Goal: Information Seeking & Learning: Learn about a topic

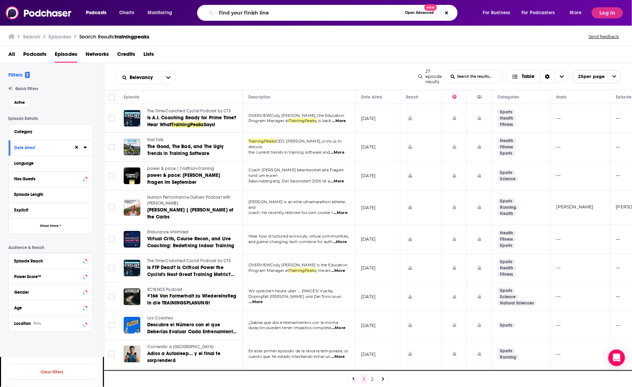
type input "find your finish line"
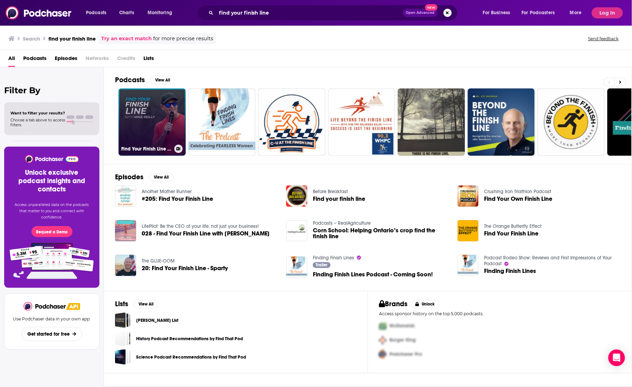
click at [140, 110] on link "Find Your Finish Line with [PERSON_NAME]" at bounding box center [151, 121] width 67 height 67
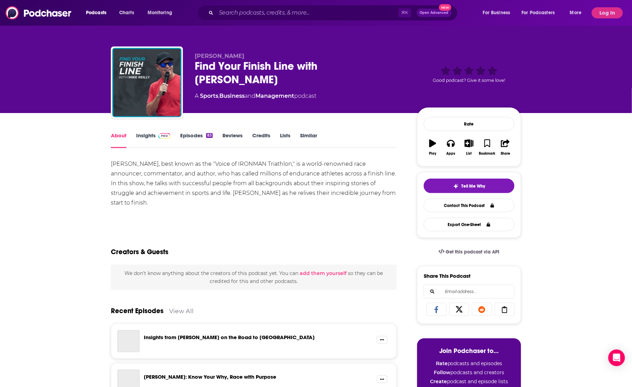
click at [150, 137] on link "Insights" at bounding box center [153, 140] width 34 height 16
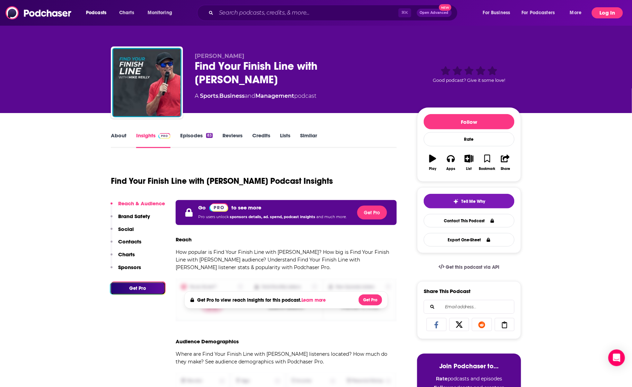
click at [599, 10] on button "Log In" at bounding box center [607, 12] width 31 height 11
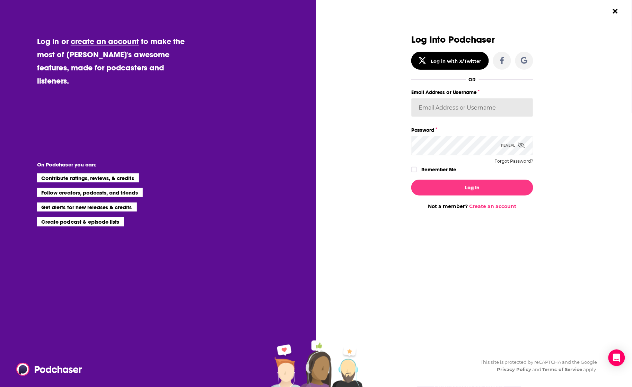
type input "backbonemedia"
click at [453, 187] on button "Log In" at bounding box center [472, 187] width 122 height 16
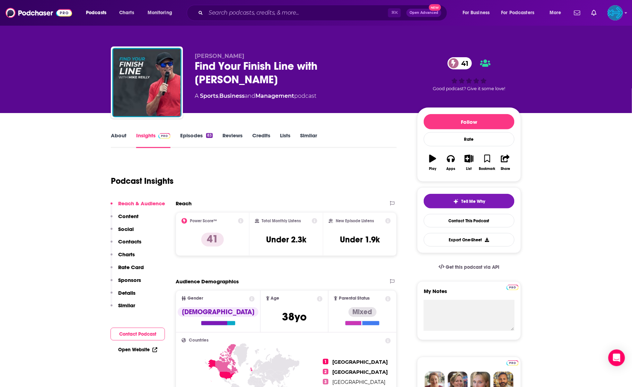
click at [191, 135] on link "Episodes 83" at bounding box center [196, 140] width 33 height 16
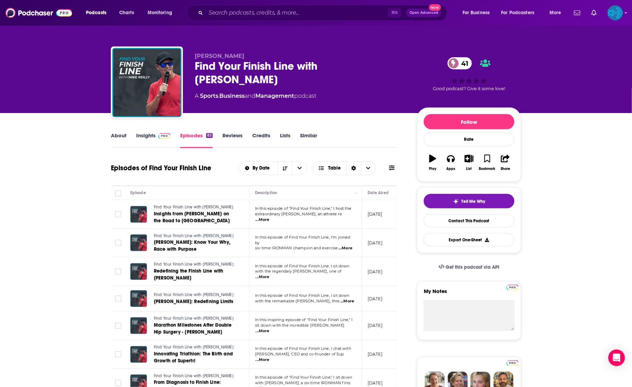
click at [150, 137] on link "Insights" at bounding box center [153, 140] width 34 height 16
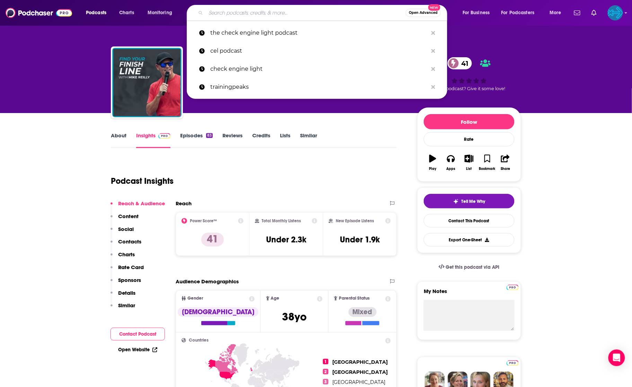
click at [237, 12] on input "Search podcasts, credits, & more..." at bounding box center [306, 12] width 200 height 11
paste input "The Hunting Collective"
type input "The Hunting Collective"
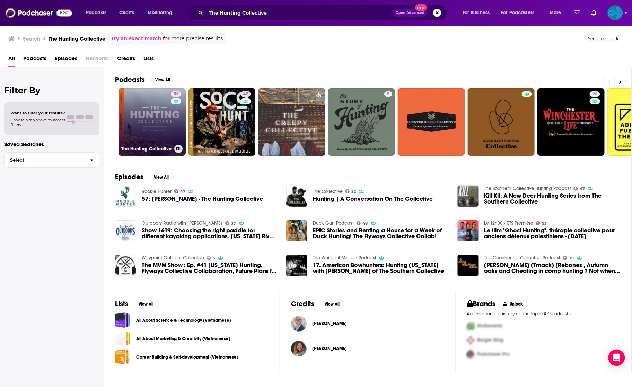
click at [154, 107] on link "52 The Hunting Collective" at bounding box center [151, 121] width 67 height 67
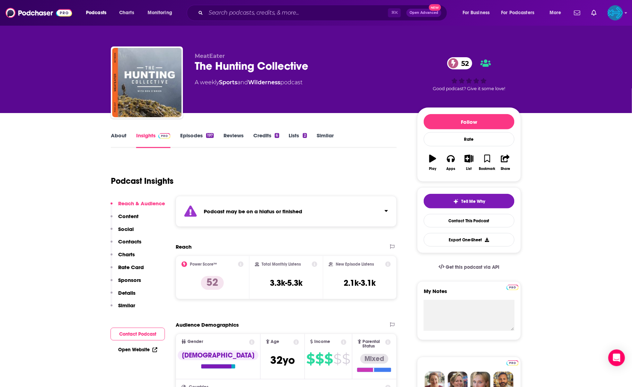
click at [193, 135] on link "Episodes 197" at bounding box center [197, 140] width 34 height 16
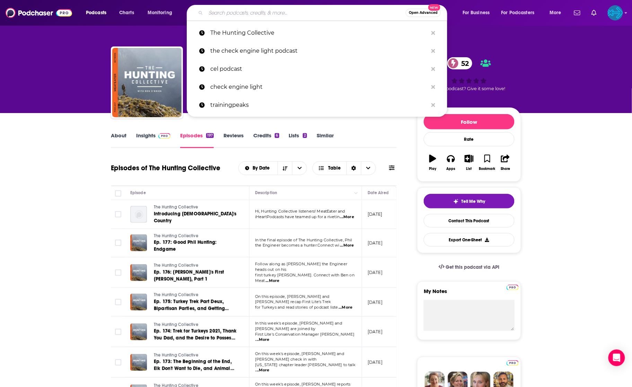
click at [257, 14] on input "Search podcasts, credits, & more..." at bounding box center [306, 12] width 200 height 11
paste input "Backcountry Rookies Podcast"
type input "Backcountry Rookies Podcast"
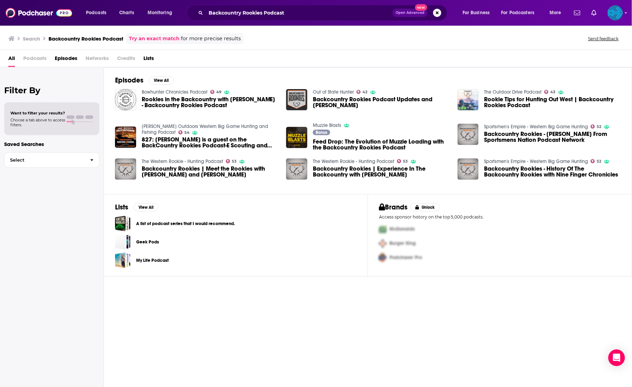
click at [107, 37] on h3 "Backcountry Rookies Podcast" at bounding box center [86, 38] width 75 height 7
click at [165, 38] on link "Try an exact match" at bounding box center [154, 39] width 51 height 8
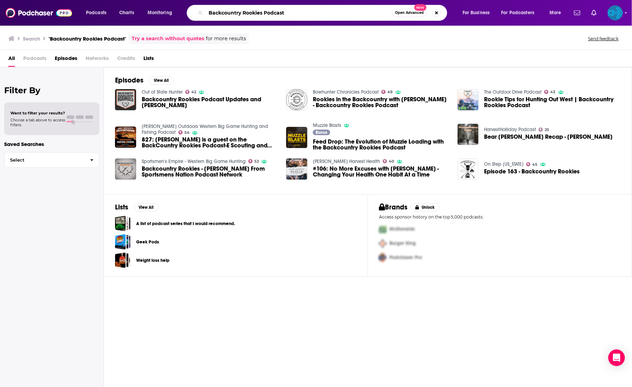
drag, startPoint x: 304, startPoint y: 11, endPoint x: 188, endPoint y: 7, distance: 115.4
click at [188, 7] on div "Podcasts Charts Monitoring Backcountry Rookies Podcast Open Advanced New For Bu…" at bounding box center [324, 13] width 487 height 16
paste input "[PERSON_NAME] Backcountry"
type input "[PERSON_NAME] Backcountry Podcast"
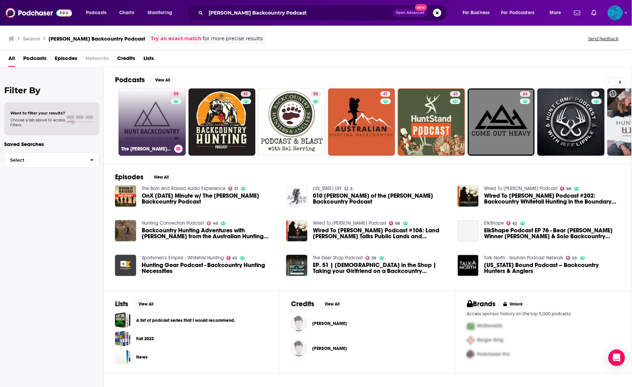
click at [152, 117] on link "59 The [PERSON_NAME] Backcountry Podcast" at bounding box center [151, 121] width 67 height 67
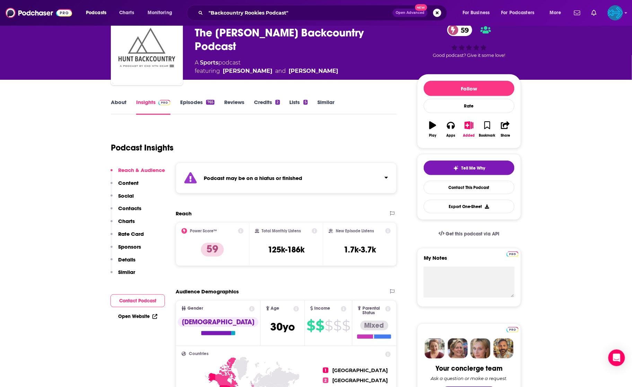
scroll to position [40, 0]
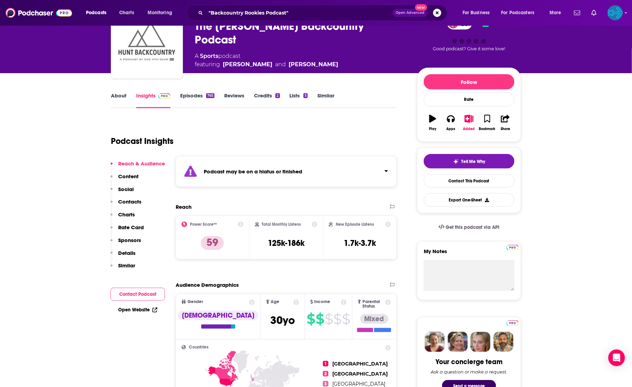
click at [196, 95] on link "Episodes 765" at bounding box center [197, 100] width 34 height 16
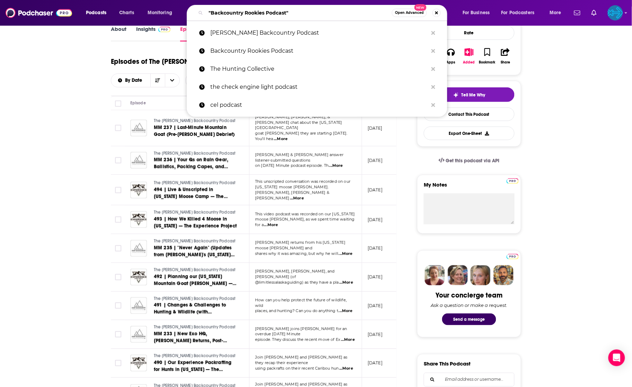
drag, startPoint x: 301, startPoint y: 8, endPoint x: 240, endPoint y: -20, distance: 66.7
click at [240, 0] on html "Podcasts Charts Monitoring "Backcountry Rookies Podcast" Open Advanced New [PER…" at bounding box center [316, 87] width 632 height 387
drag, startPoint x: 314, startPoint y: 15, endPoint x: 247, endPoint y: -16, distance: 73.6
click at [247, 0] on html "Podcasts Charts Monitoring "Backcountry Rookies Podcast" Open Advanced New [PER…" at bounding box center [316, 87] width 632 height 387
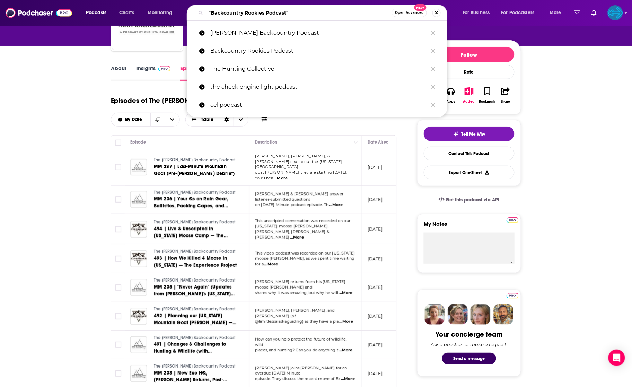
paste input "Eastmans’ Elevated Podcast"
type input "Eastmans’ Elevated Podcast"
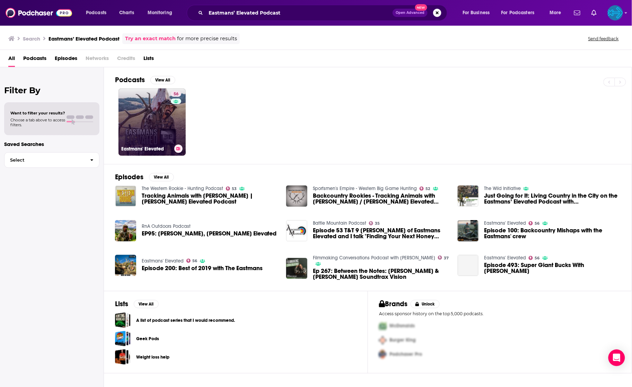
click at [153, 117] on link "56 Eastmans' Elevated" at bounding box center [151, 121] width 67 height 67
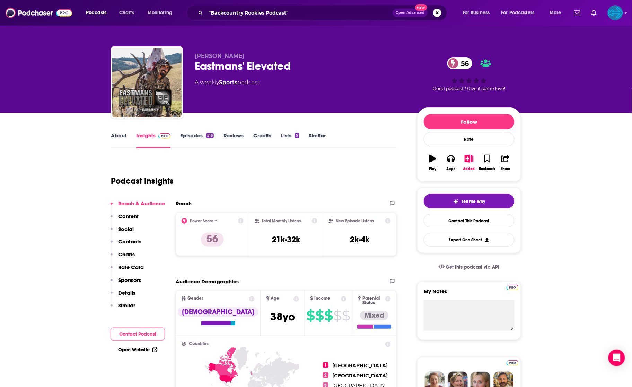
click at [196, 137] on link "Episodes 516" at bounding box center [197, 140] width 34 height 16
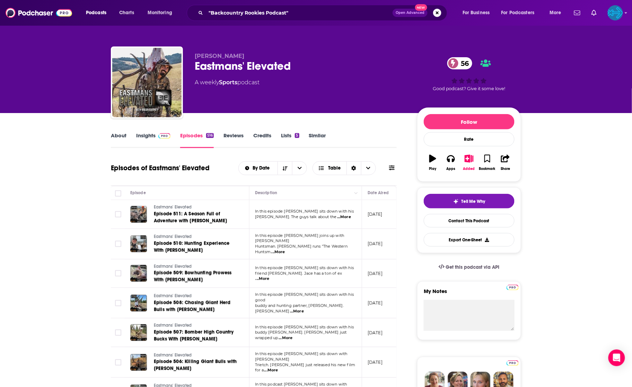
click at [151, 138] on link "Insights" at bounding box center [153, 140] width 34 height 16
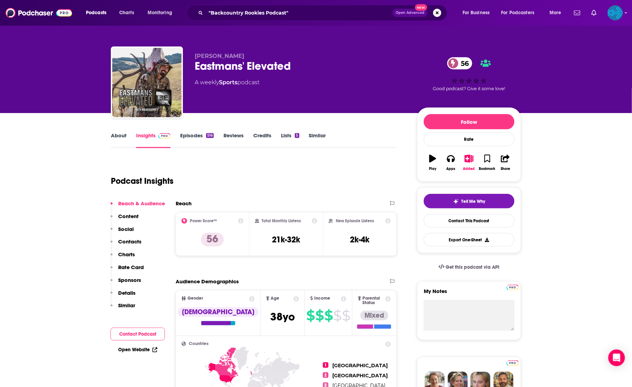
click at [301, 57] on p "[PERSON_NAME]" at bounding box center [300, 56] width 211 height 7
drag, startPoint x: 299, startPoint y: 68, endPoint x: 195, endPoint y: 68, distance: 104.3
click at [195, 68] on div "Eastmans' Elevated 56" at bounding box center [300, 66] width 211 height 14
copy h2 "Eastmans' Elevated"
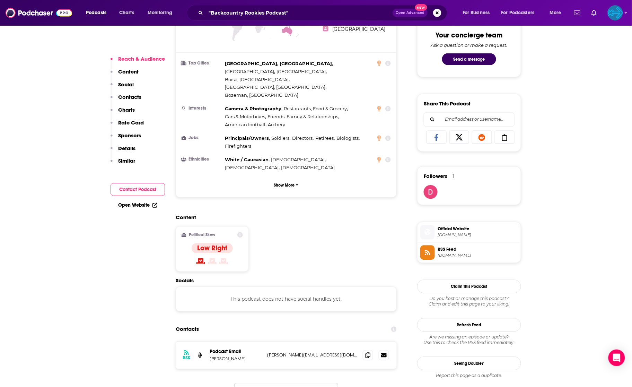
scroll to position [458, 0]
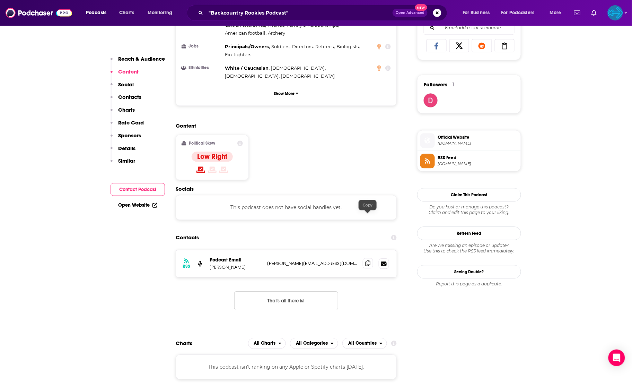
click at [370, 260] on icon at bounding box center [368, 263] width 5 height 6
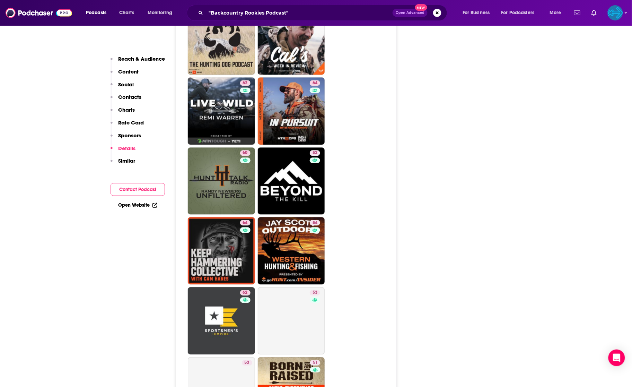
scroll to position [1158, 0]
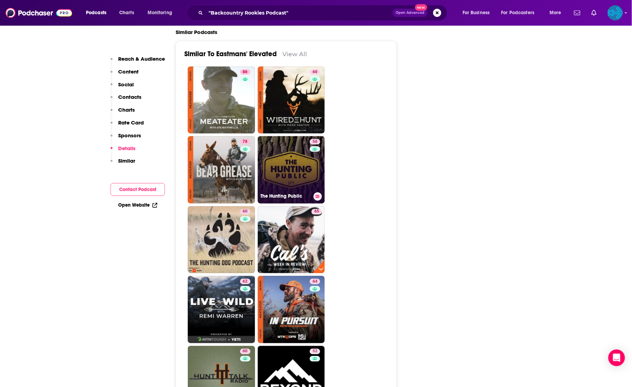
click at [278, 136] on link "58 The Hunting Public" at bounding box center [291, 169] width 67 height 67
type input "[URL][DOMAIN_NAME]"
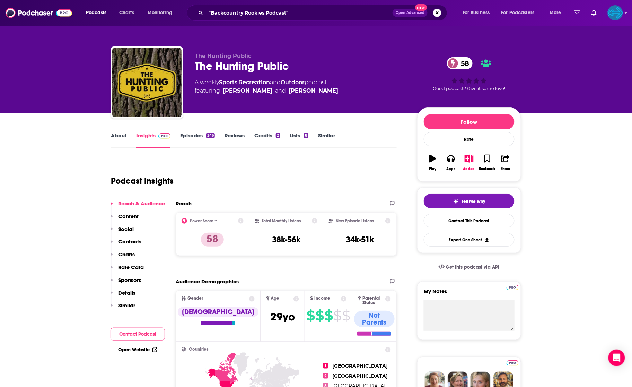
click at [200, 139] on link "Episodes 346" at bounding box center [197, 140] width 35 height 16
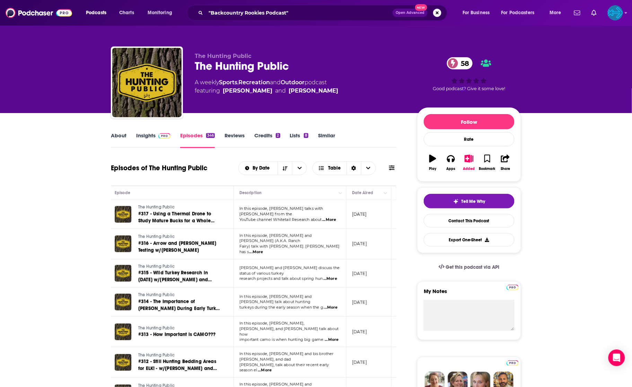
click at [137, 132] on link "Insights" at bounding box center [153, 140] width 34 height 16
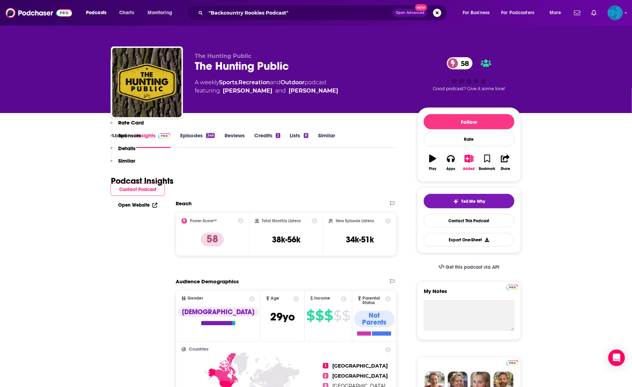
scroll to position [450, 0]
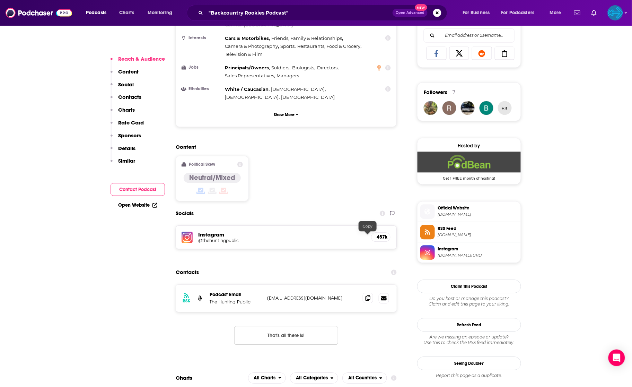
click at [370, 295] on icon at bounding box center [368, 298] width 5 height 6
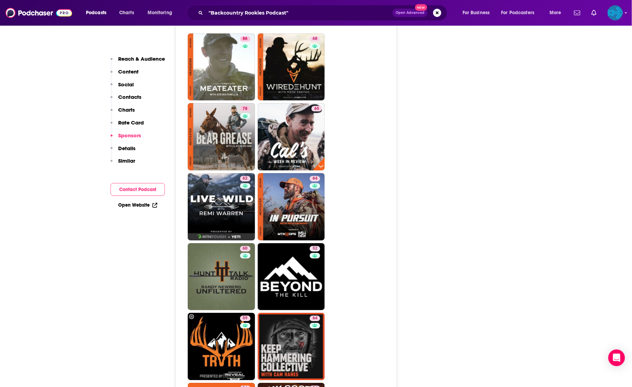
scroll to position [1438, 0]
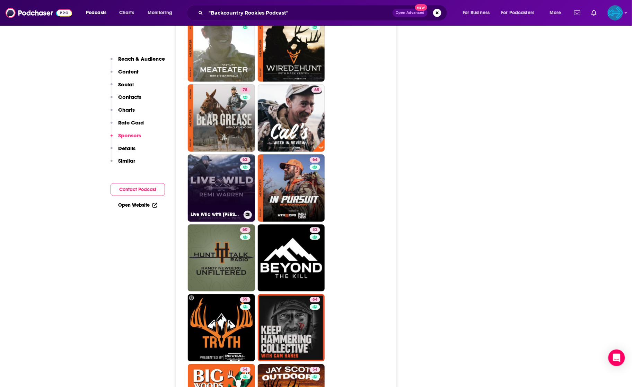
click at [227, 154] on link "62 Live Wild with [PERSON_NAME]" at bounding box center [221, 187] width 67 height 67
type input "[URL][DOMAIN_NAME][PERSON_NAME]"
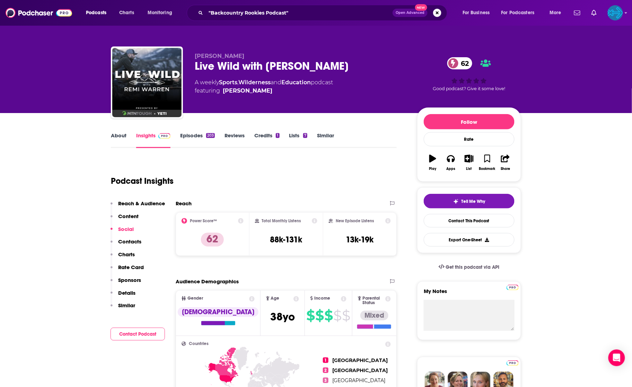
click at [190, 136] on link "Episodes 203" at bounding box center [197, 140] width 35 height 16
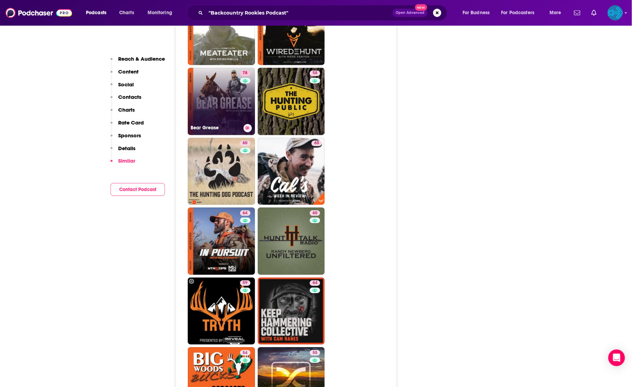
scroll to position [1333, 0]
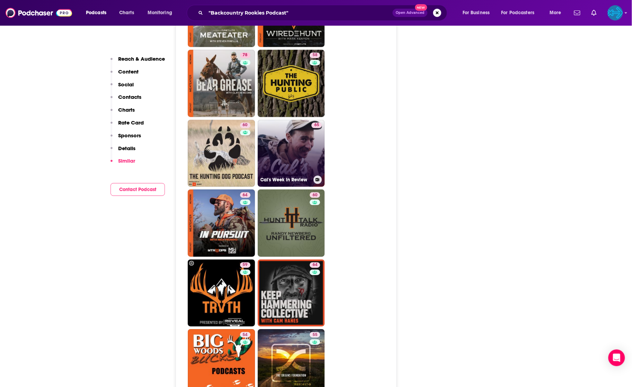
click at [307, 120] on link "65 Cal's Week in Review" at bounding box center [291, 153] width 67 height 67
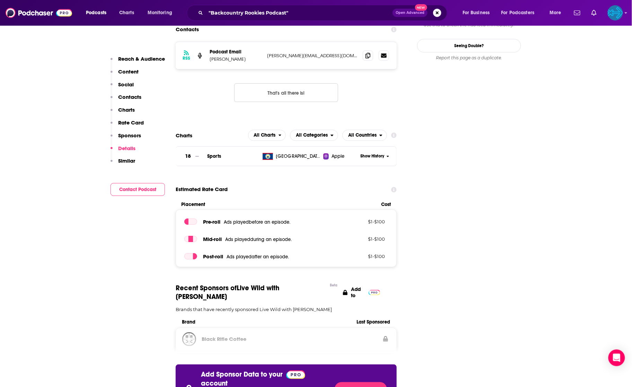
scroll to position [1230, 0]
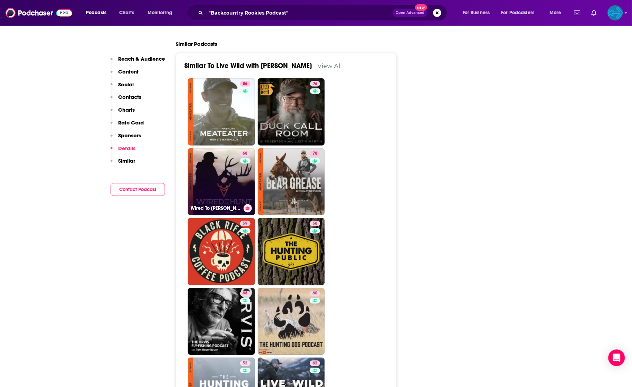
click at [228, 148] on link "68 Wired To [PERSON_NAME] Podcast" at bounding box center [221, 181] width 67 height 67
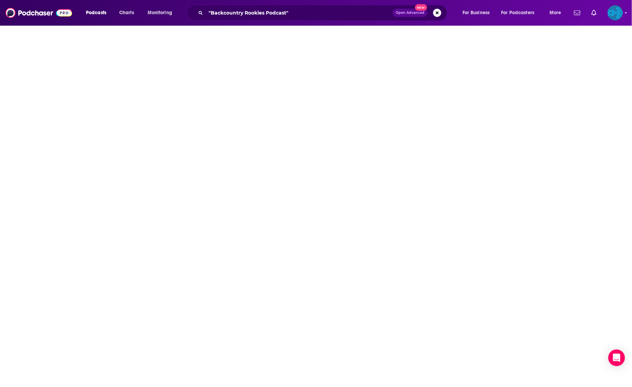
type input "[URL][DOMAIN_NAME][PERSON_NAME]"
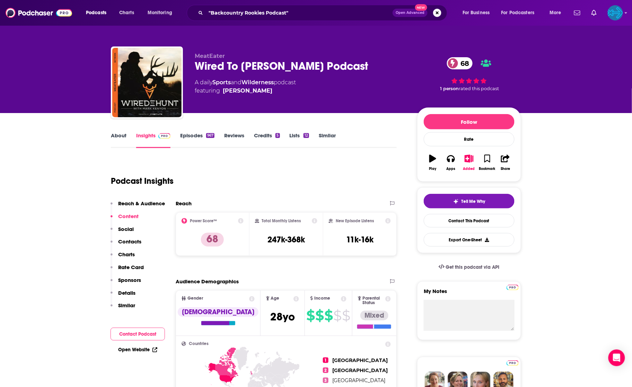
click at [196, 138] on link "Episodes 967" at bounding box center [197, 140] width 34 height 16
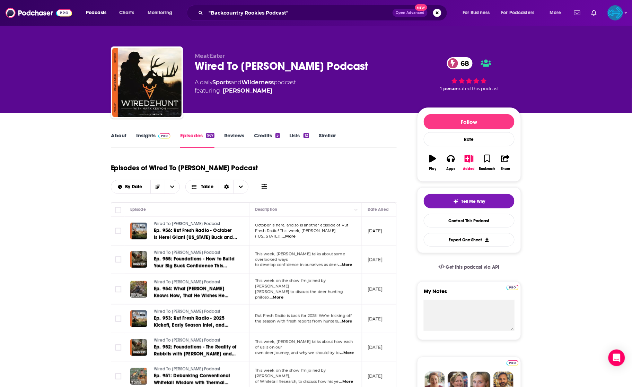
click at [153, 135] on link "Insights" at bounding box center [153, 140] width 34 height 16
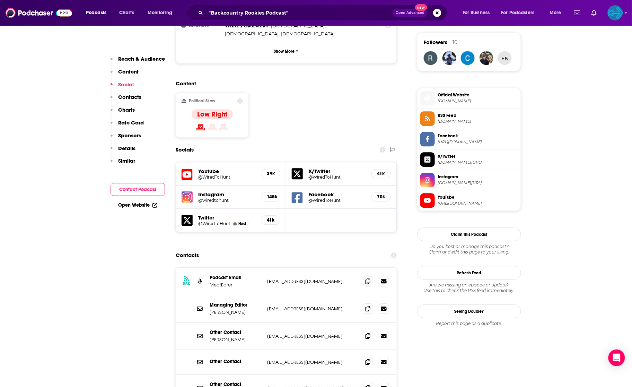
scroll to position [550, 0]
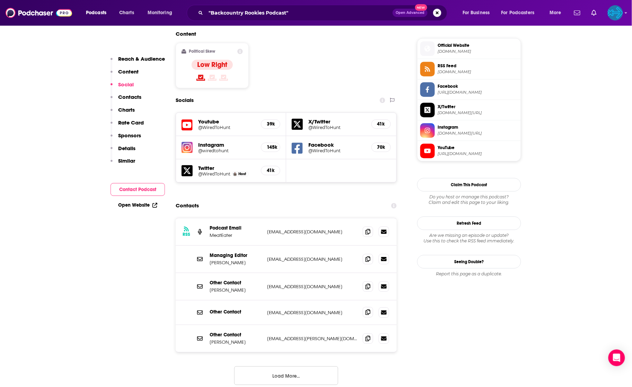
click at [369, 309] on icon at bounding box center [368, 312] width 5 height 6
